Goal: Participate in discussion

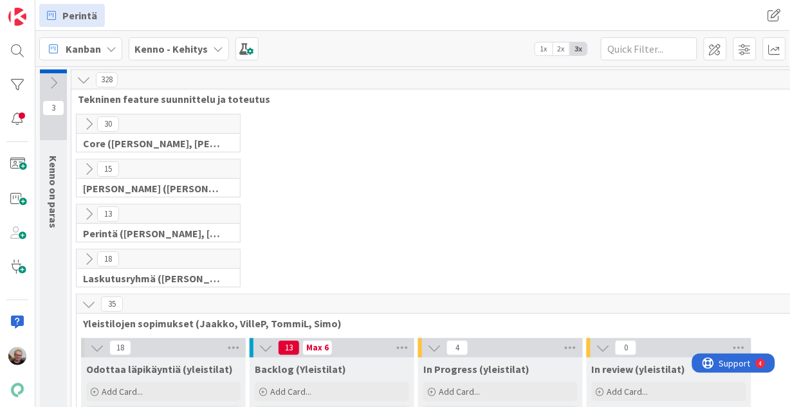
scroll to position [457, 0]
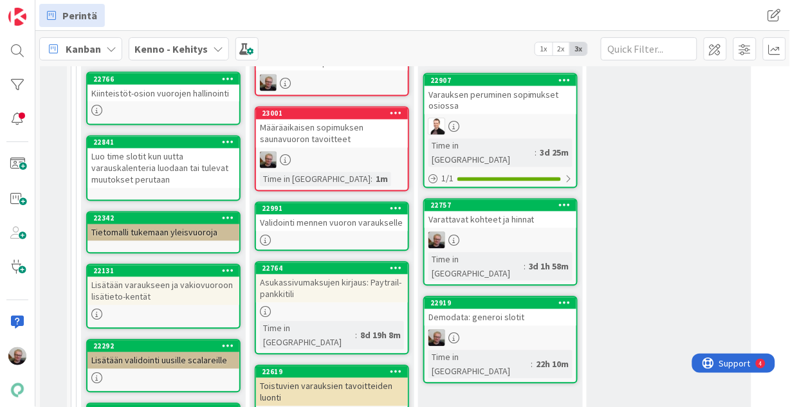
click at [498, 212] on div "Varattavat kohteet ja hinnat" at bounding box center [500, 220] width 152 height 17
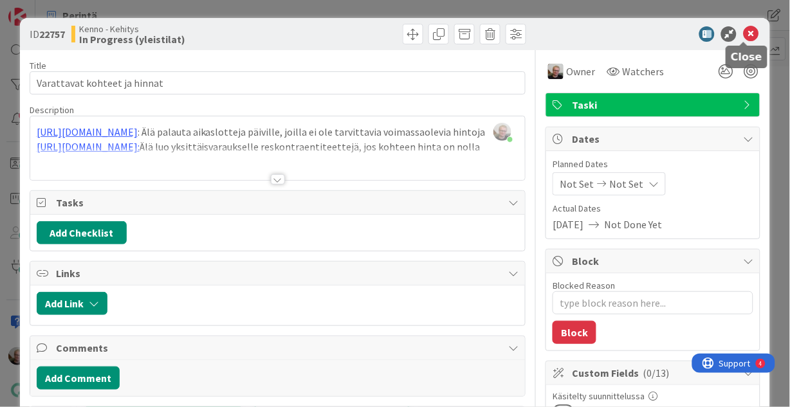
click at [743, 32] on icon at bounding box center [750, 33] width 15 height 15
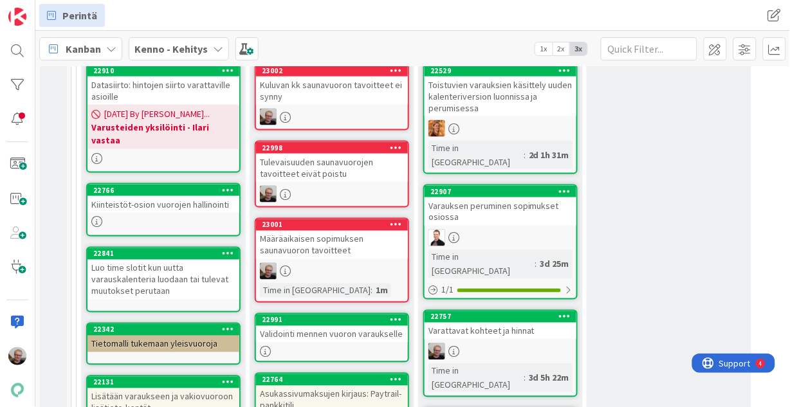
scroll to position [354, 0]
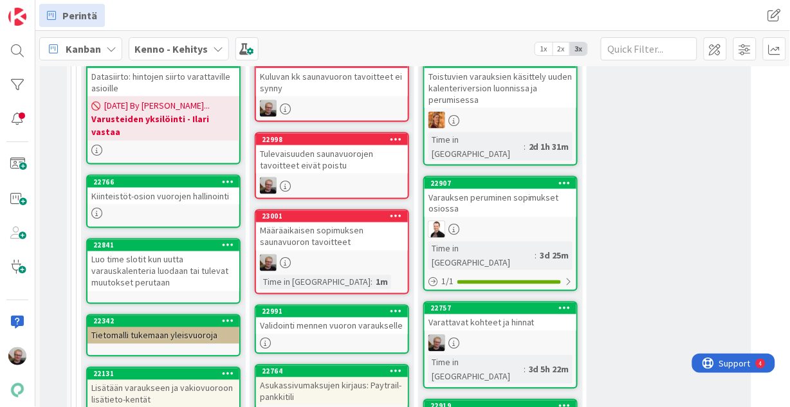
click at [340, 244] on div "Määräaikaisen sopimuksen saunavuoron tavoitteet" at bounding box center [332, 236] width 152 height 28
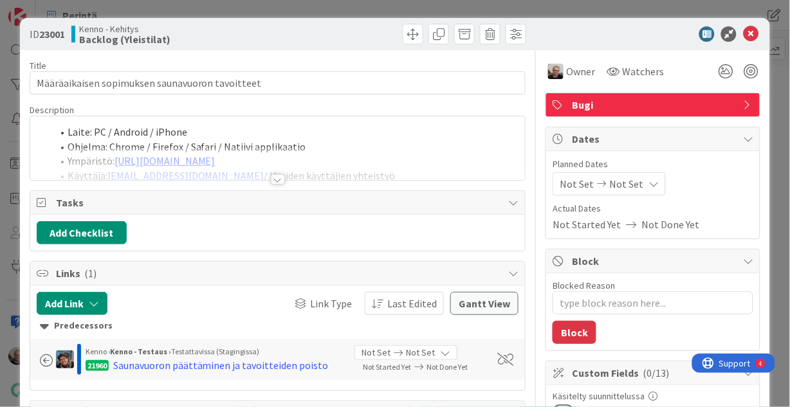
click at [291, 158] on div at bounding box center [277, 163] width 495 height 33
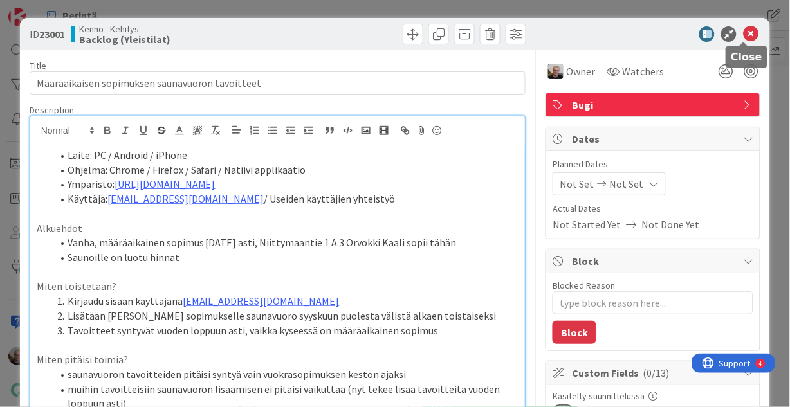
click at [745, 31] on icon at bounding box center [750, 33] width 15 height 15
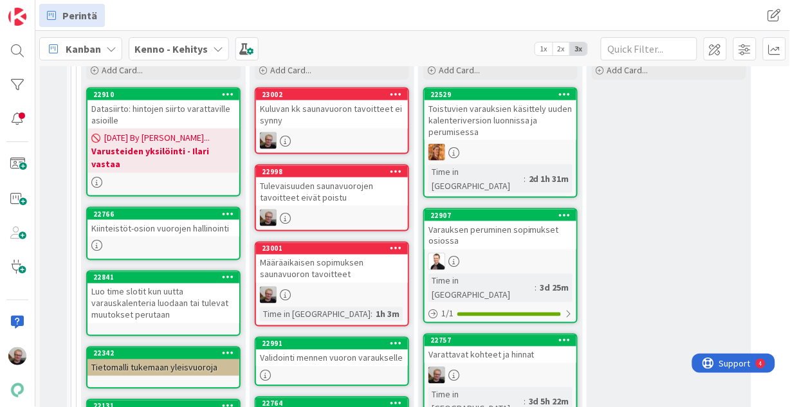
scroll to position [302, 0]
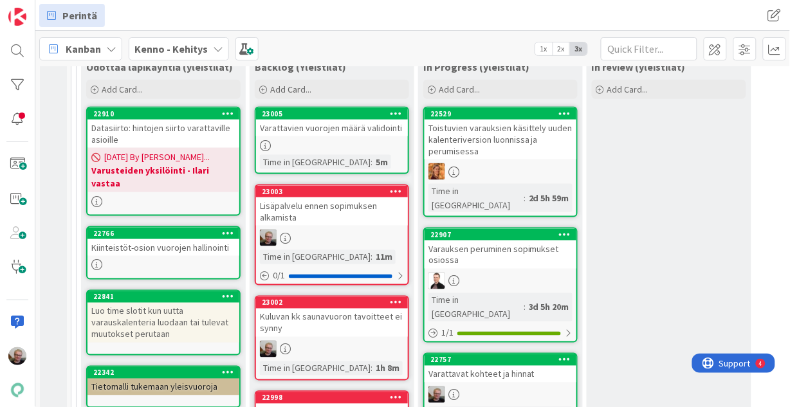
type textarea "x"
